Goal: Navigation & Orientation: Find specific page/section

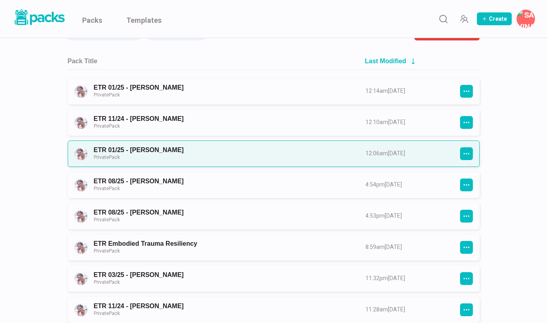
scroll to position [88, 0]
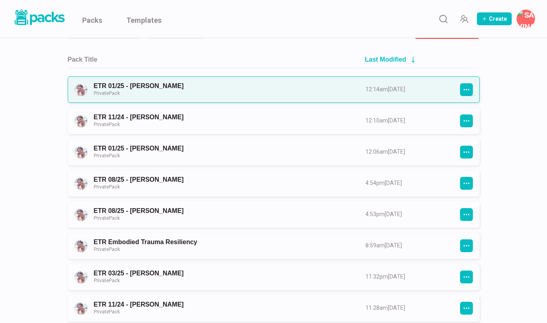
click at [202, 90] on link "ETR 01/25 - [PERSON_NAME] Private Pack" at bounding box center [222, 89] width 257 height 15
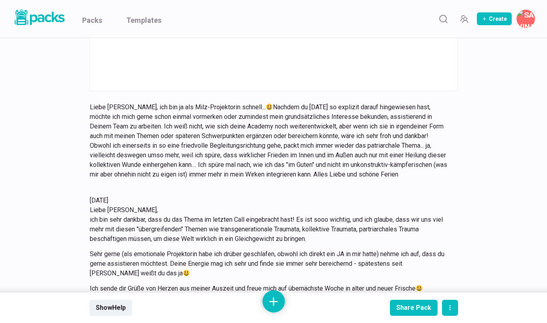
scroll to position [4977, 0]
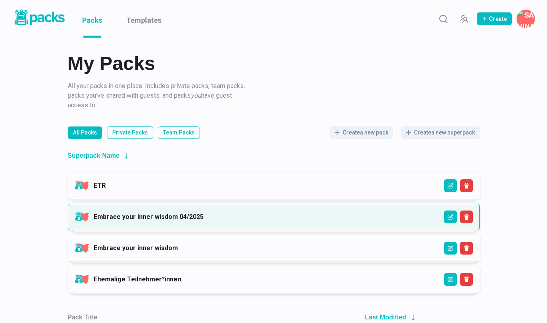
click at [129, 216] on link "Embrace your inner wisdom 04/2025" at bounding box center [149, 217] width 110 height 8
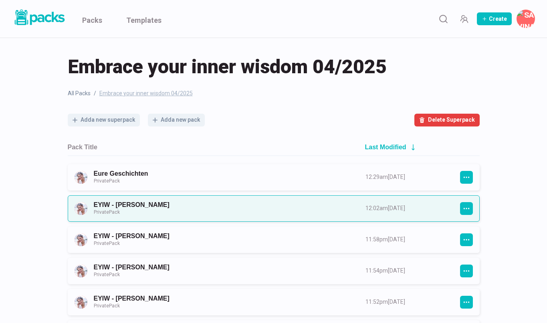
click at [134, 210] on link "EYIW - [PERSON_NAME] Private Pack" at bounding box center [222, 208] width 257 height 15
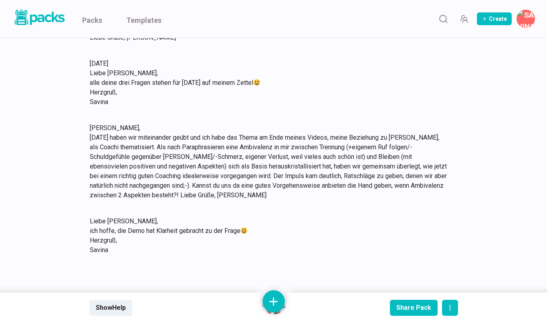
scroll to position [742, 0]
